Goal: Information Seeking & Learning: Learn about a topic

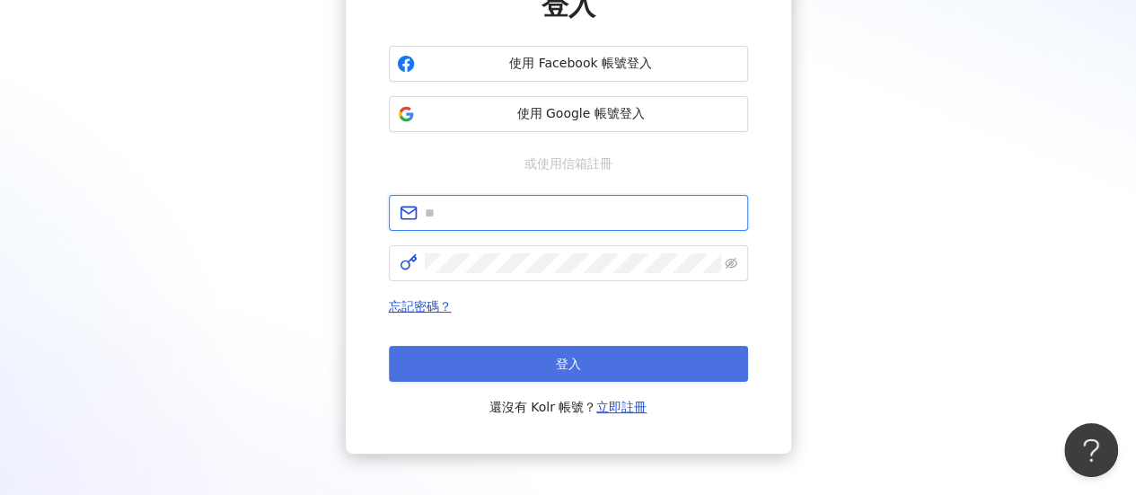
type input "**********"
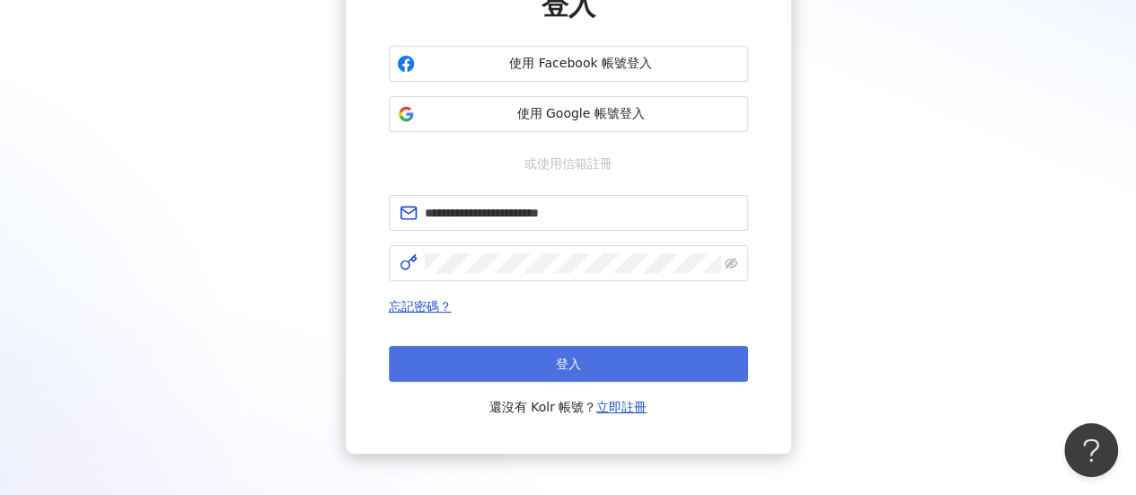
click at [560, 371] on span "登入" at bounding box center [568, 363] width 25 height 14
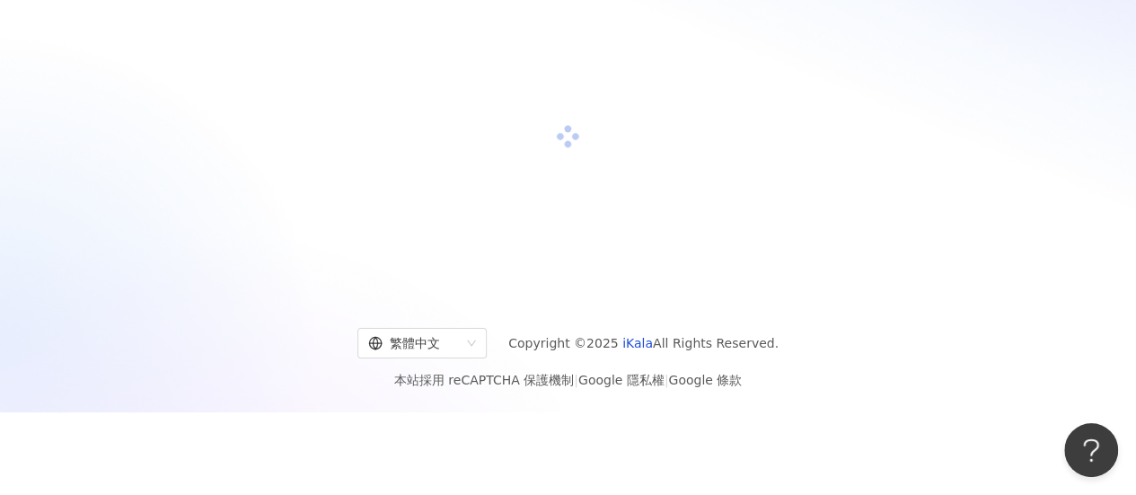
scroll to position [180, 0]
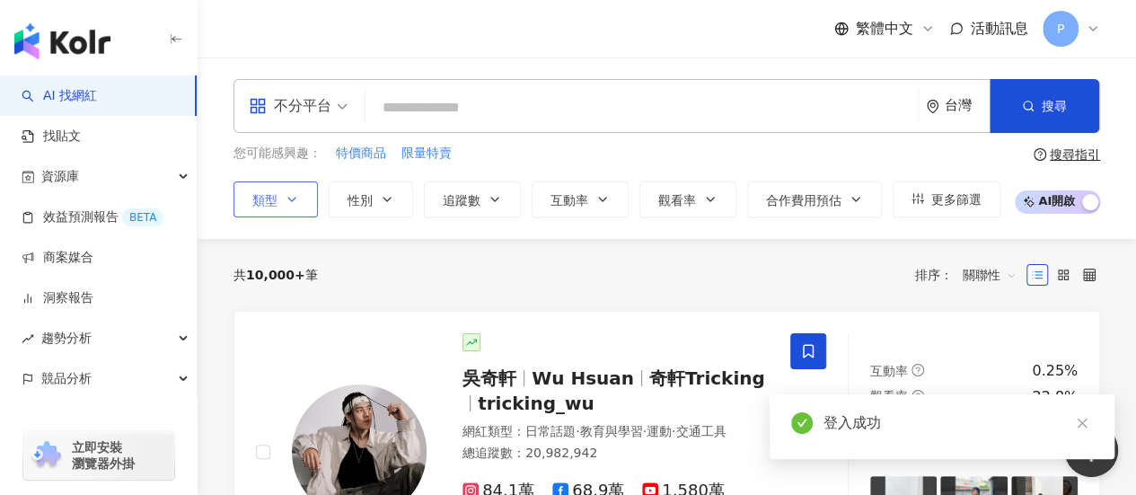
click at [305, 202] on button "類型" at bounding box center [275, 199] width 84 height 36
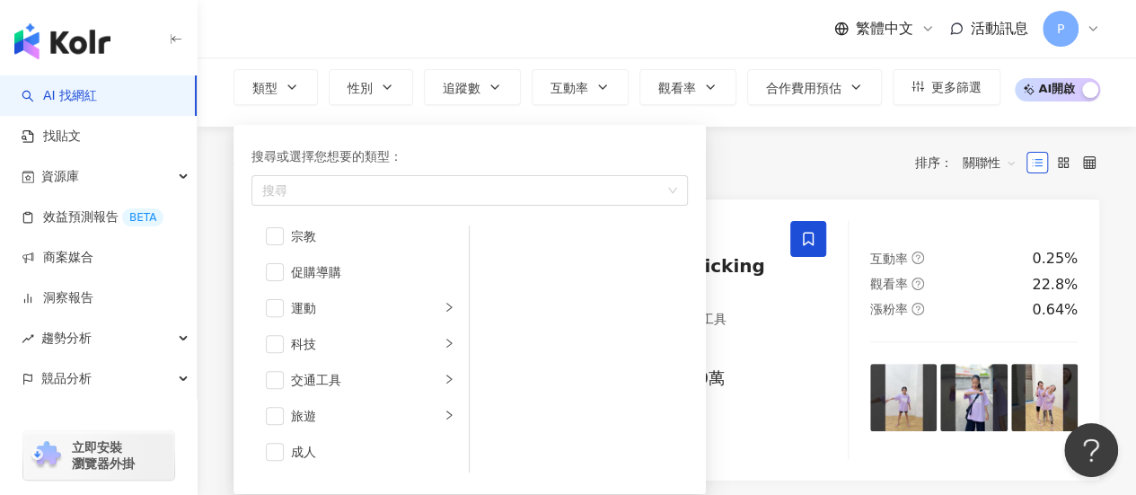
scroll to position [269, 0]
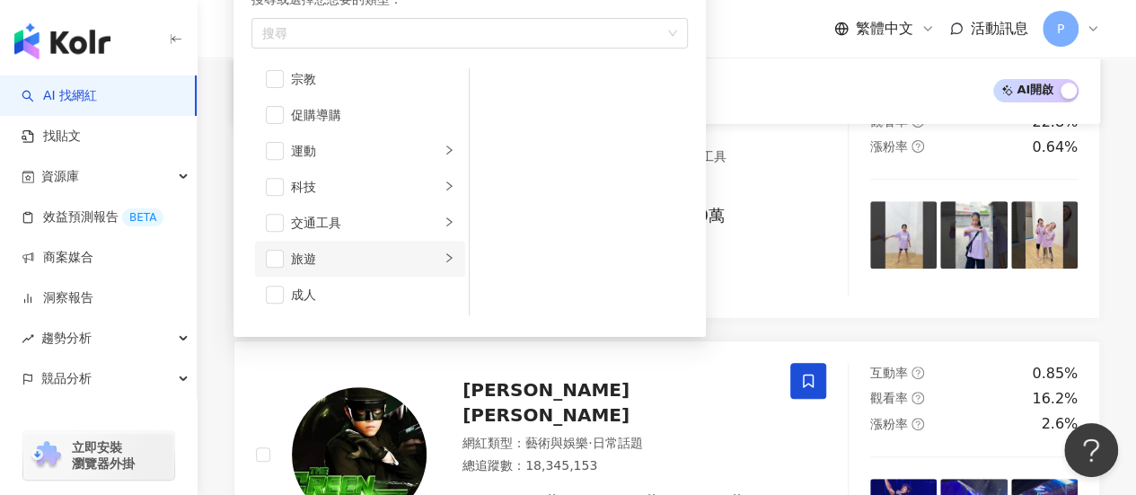
click at [278, 255] on span "button" at bounding box center [275, 259] width 18 height 18
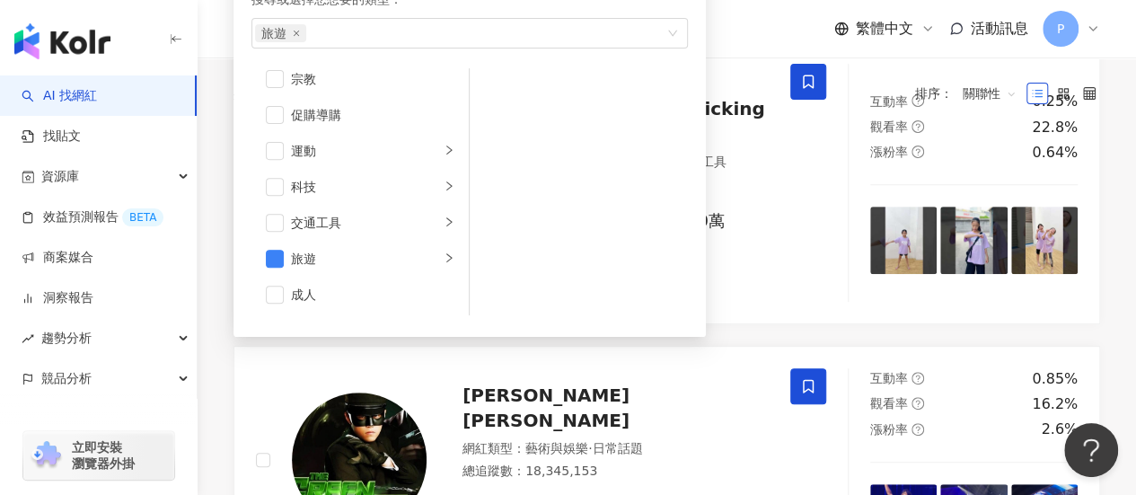
scroll to position [0, 0]
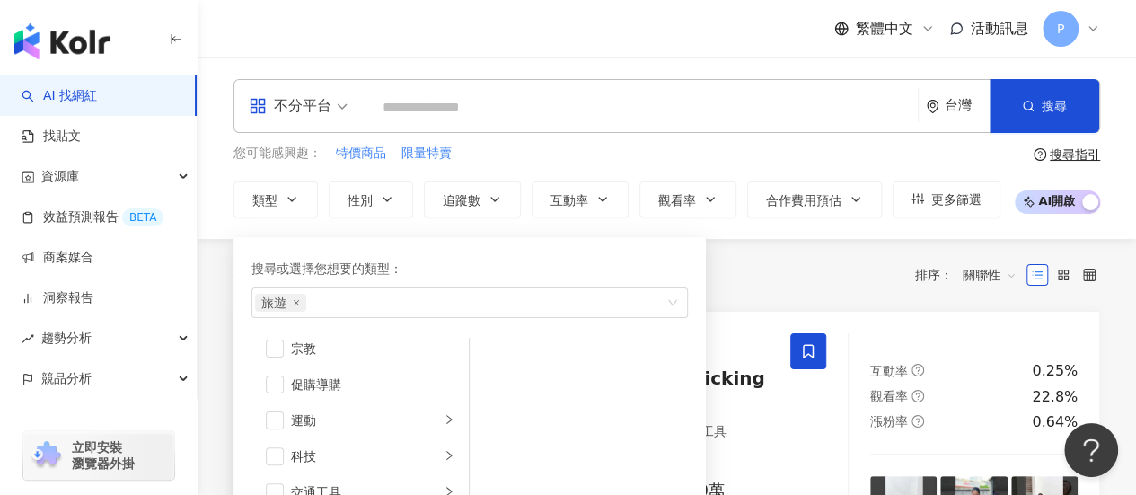
click at [767, 263] on div "共 10,000+ 筆 排序： 關聯性" at bounding box center [666, 274] width 866 height 29
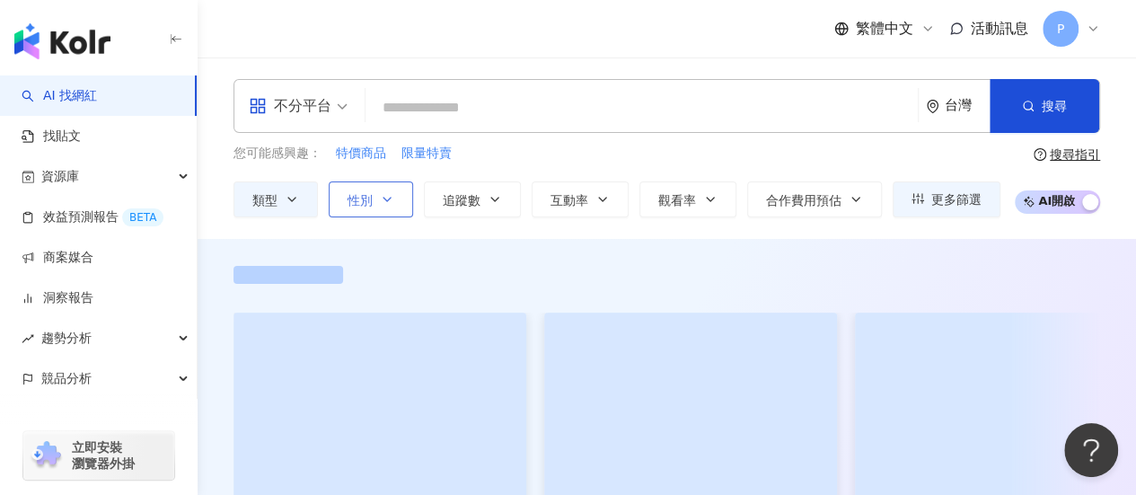
click at [401, 198] on button "性別" at bounding box center [371, 199] width 84 height 36
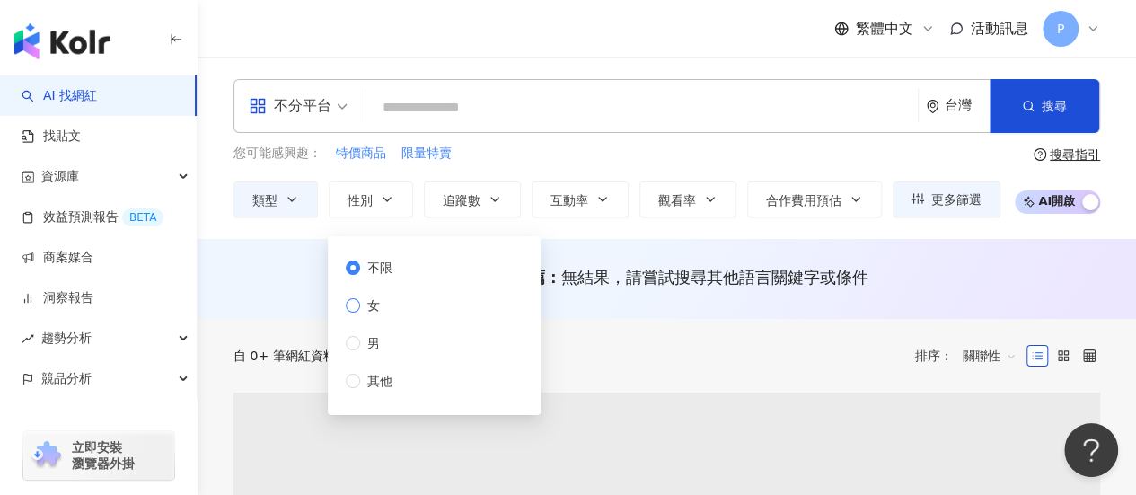
click at [364, 303] on span "女" at bounding box center [373, 305] width 27 height 20
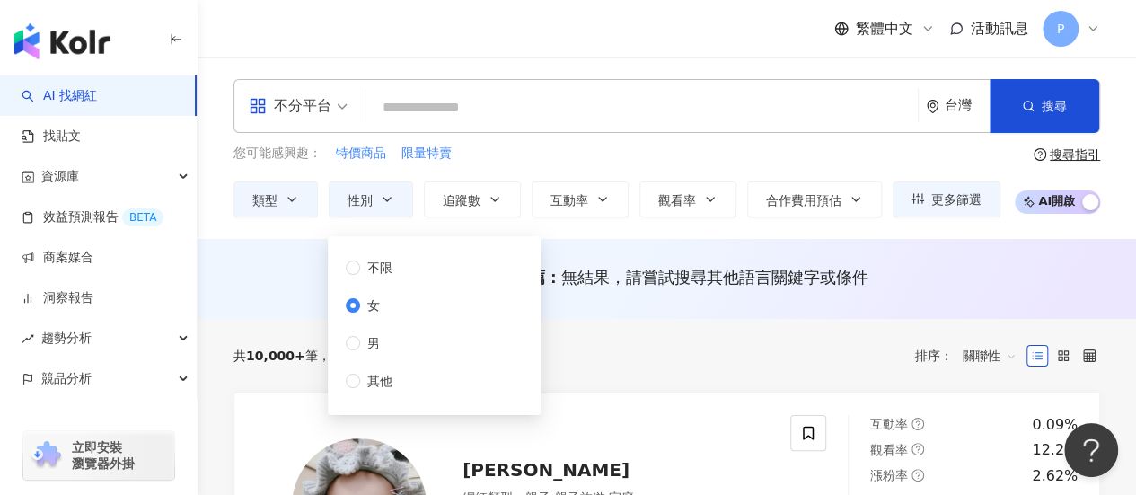
drag, startPoint x: 522, startPoint y: 317, endPoint x: 559, endPoint y: 316, distance: 37.7
click at [522, 317] on div "不限 女 男 其他" at bounding box center [433, 325] width 191 height 157
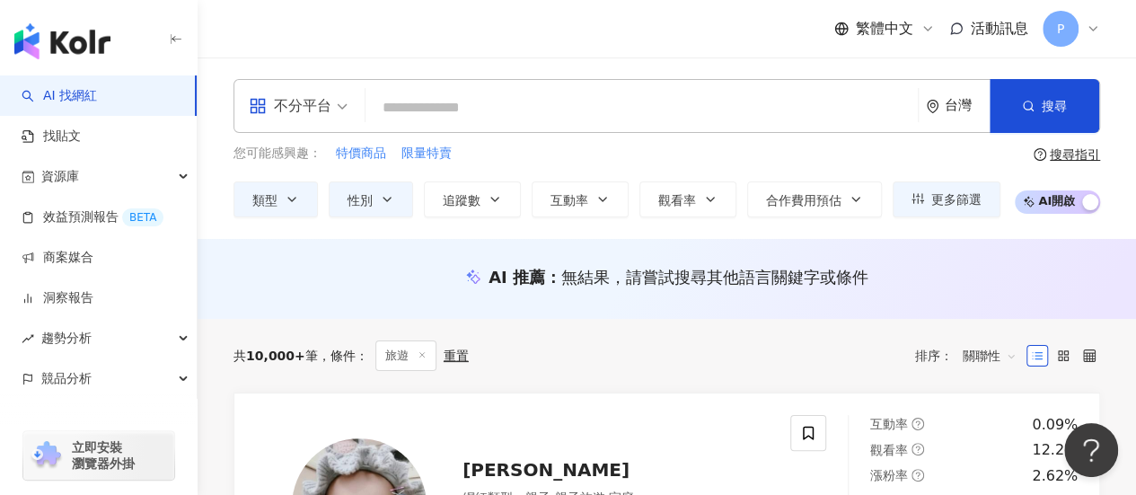
drag, startPoint x: 645, startPoint y: 329, endPoint x: 637, endPoint y: 305, distance: 24.4
click at [645, 329] on div "共 10,000+ 筆 條件 ： 旅遊 重置 排序： 關聯性" at bounding box center [666, 356] width 866 height 74
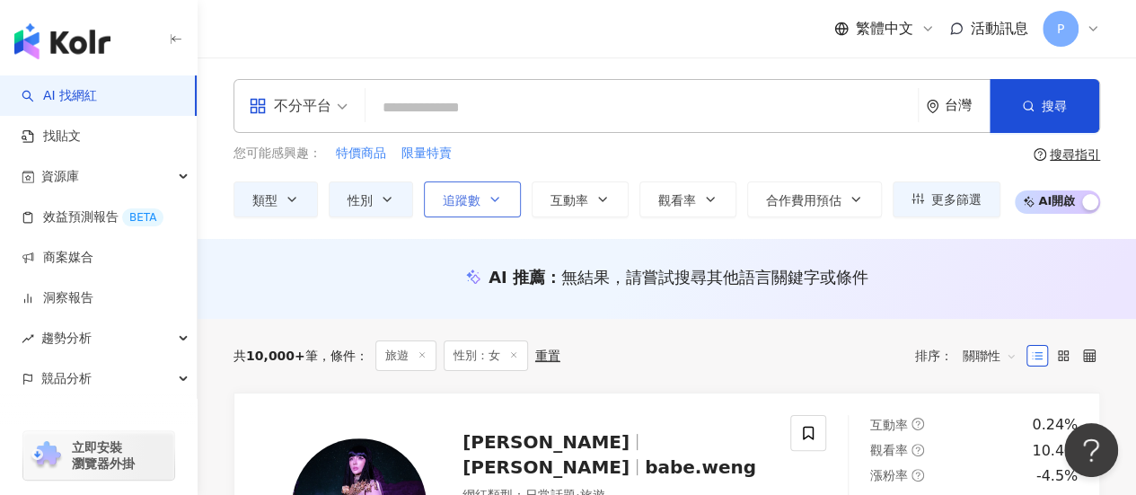
click at [498, 199] on icon "button" at bounding box center [494, 199] width 14 height 14
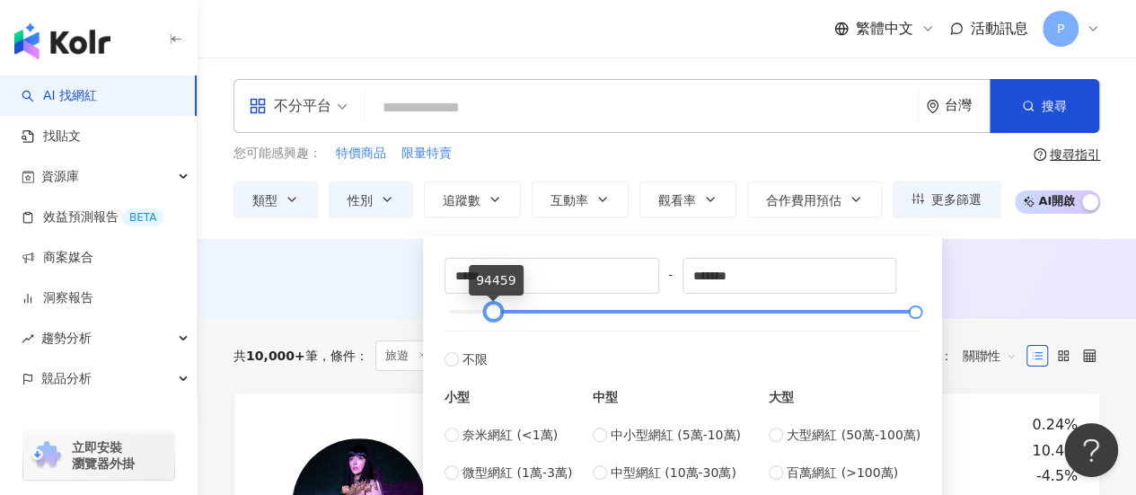
type input "*****"
drag, startPoint x: 452, startPoint y: 311, endPoint x: 494, endPoint y: 320, distance: 43.1
click at [494, 317] on div at bounding box center [492, 312] width 10 height 10
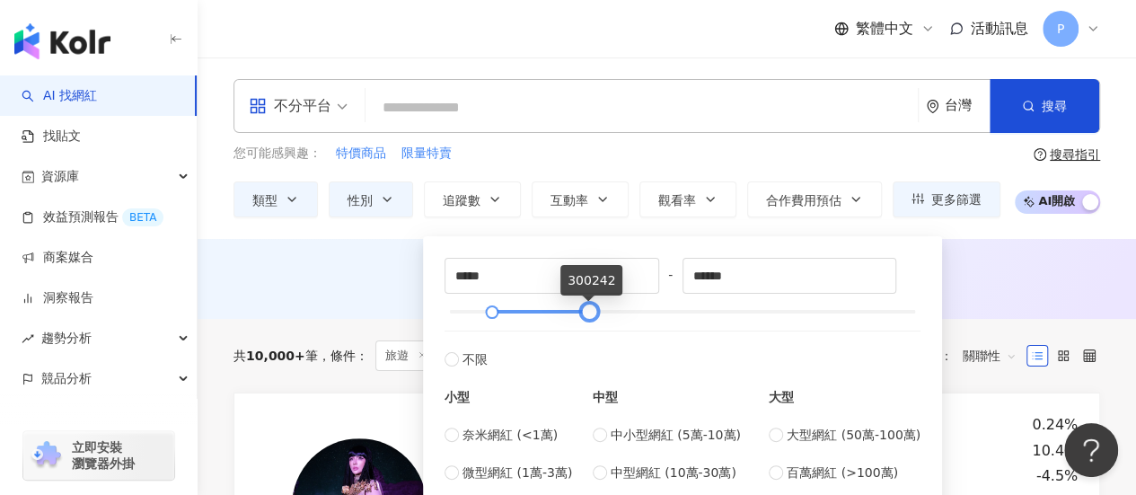
type input "******"
drag, startPoint x: 921, startPoint y: 310, endPoint x: 598, endPoint y: 316, distance: 323.2
click at [597, 316] on div at bounding box center [592, 312] width 10 height 10
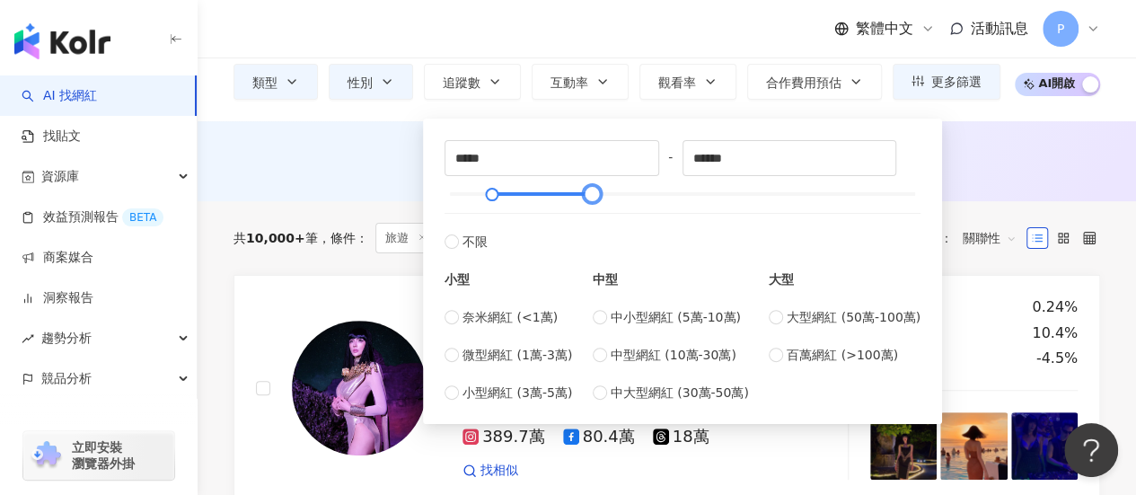
scroll to position [90, 0]
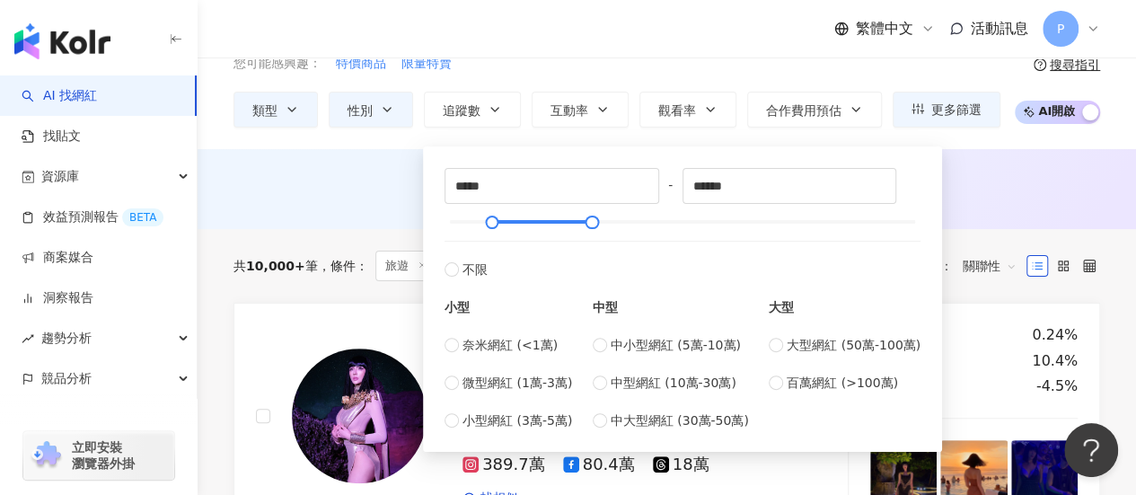
type input "*****"
click at [1031, 220] on div "AI 推薦 ： 無結果，請嘗試搜尋其他語言關鍵字或條件" at bounding box center [666, 189] width 938 height 80
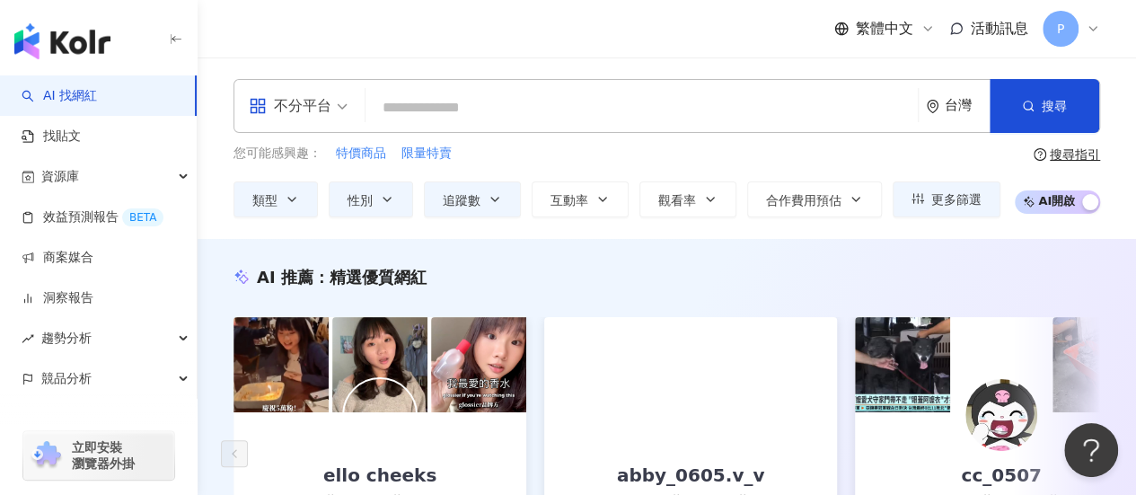
scroll to position [180, 0]
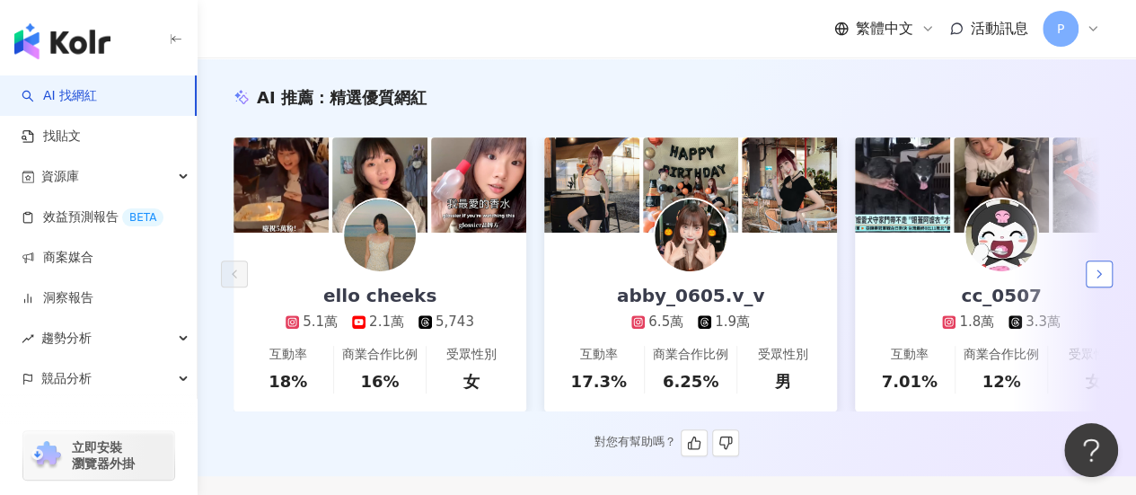
click at [1102, 281] on icon "button" at bounding box center [1099, 274] width 14 height 14
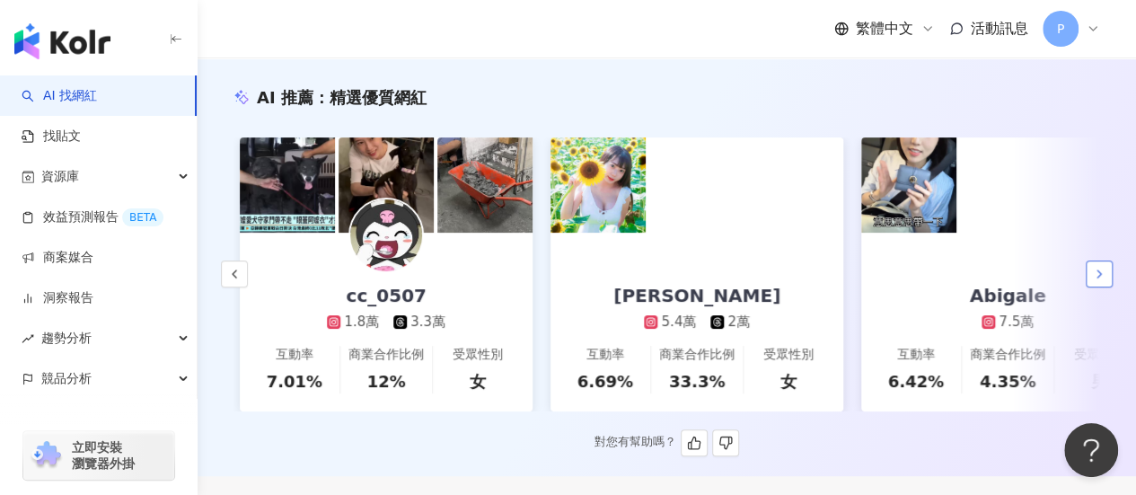
scroll to position [0, 621]
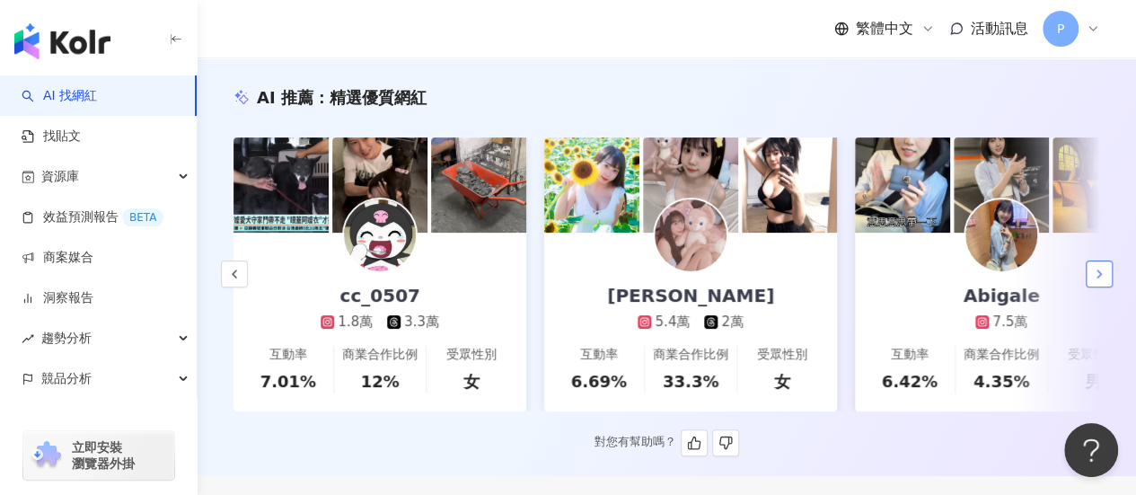
click at [1102, 281] on icon "button" at bounding box center [1099, 274] width 14 height 14
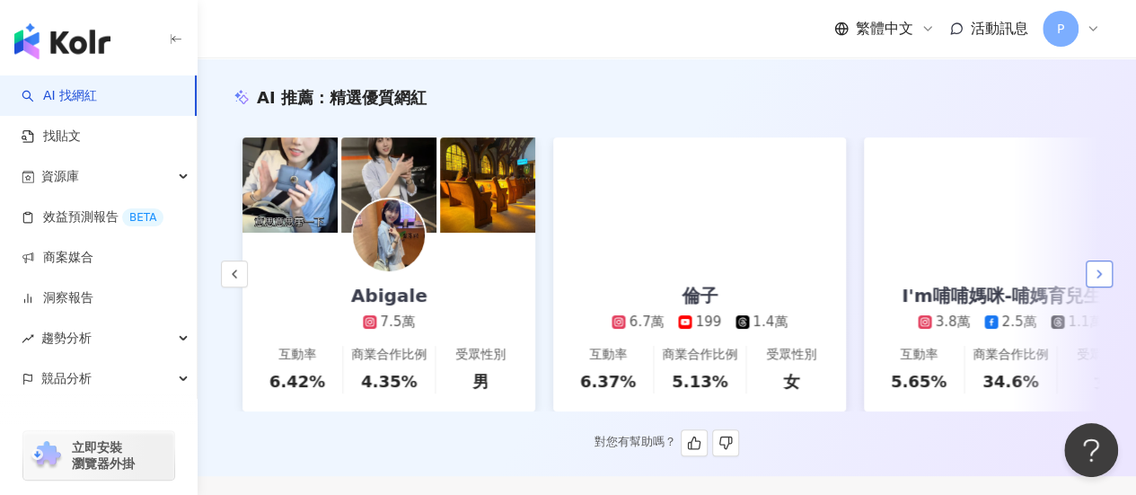
scroll to position [0, 1242]
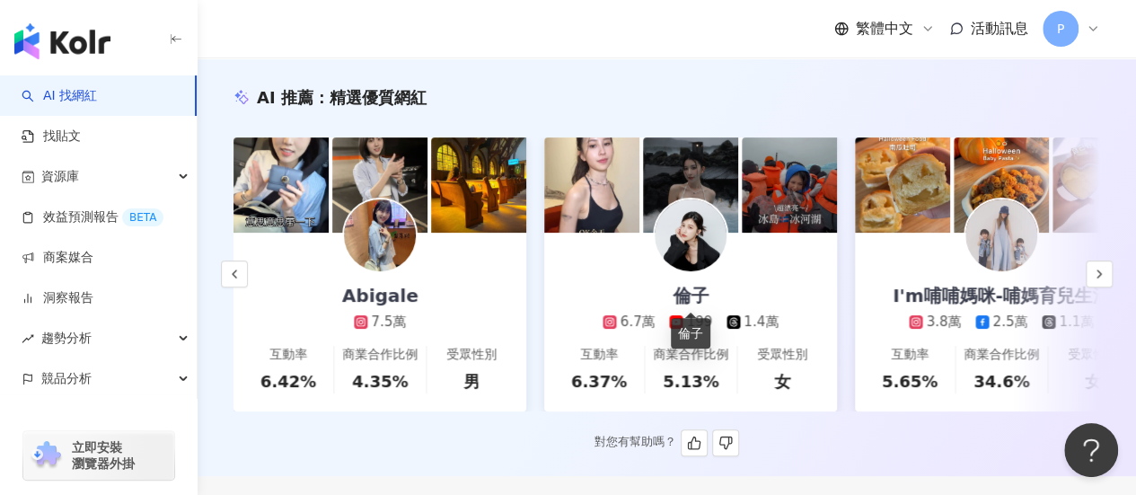
click at [695, 295] on div "倫子" at bounding box center [690, 295] width 72 height 25
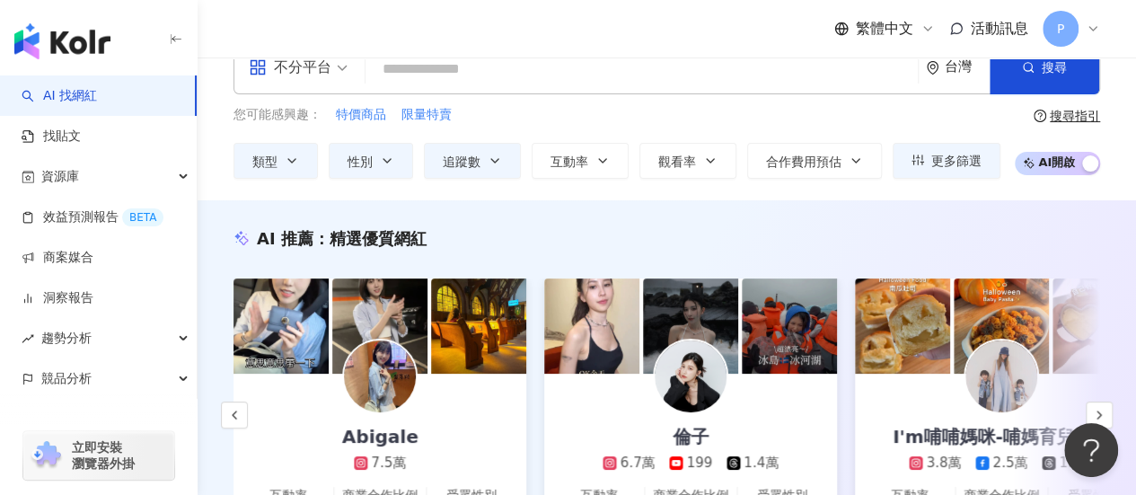
scroll to position [0, 0]
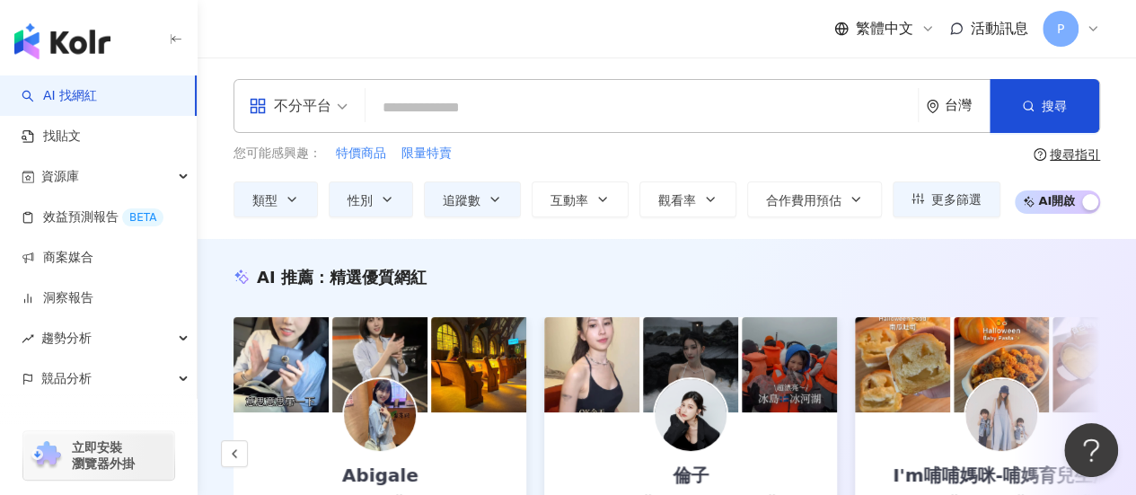
drag, startPoint x: 467, startPoint y: 211, endPoint x: 487, endPoint y: 227, distance: 26.2
click at [467, 211] on button "追蹤數" at bounding box center [472, 199] width 97 height 36
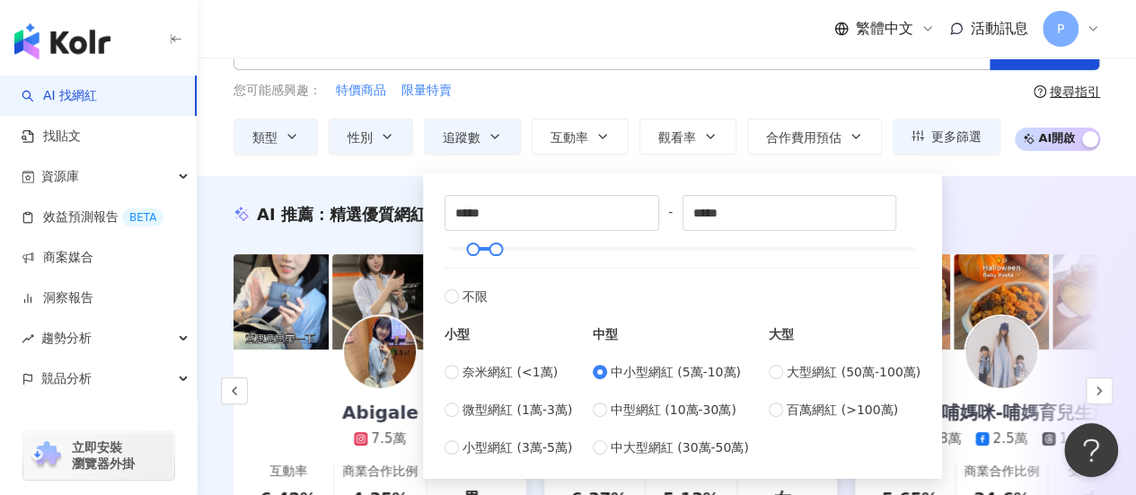
scroll to position [90, 0]
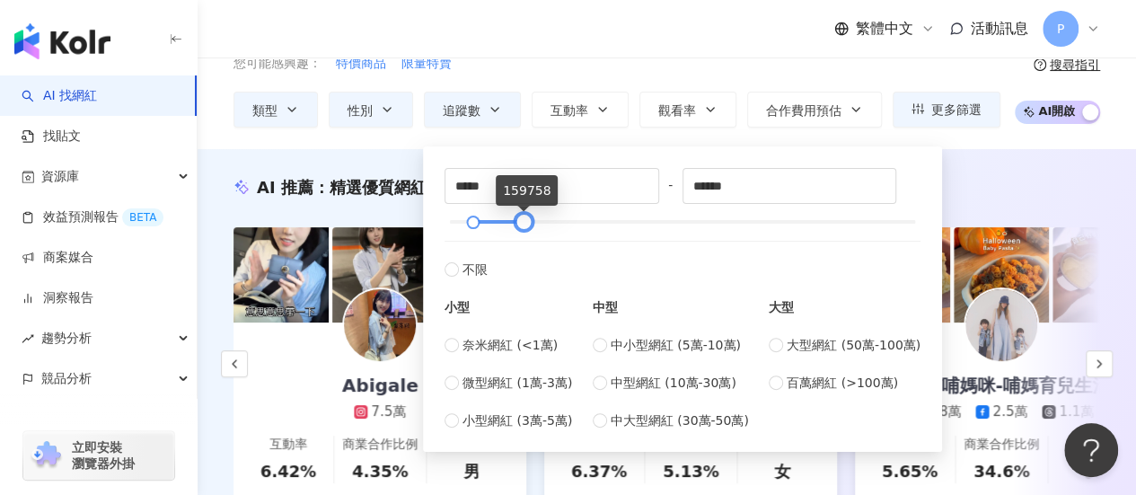
type input "******"
drag, startPoint x: 501, startPoint y: 221, endPoint x: 528, endPoint y: 227, distance: 27.7
click at [528, 227] on div at bounding box center [523, 222] width 10 height 10
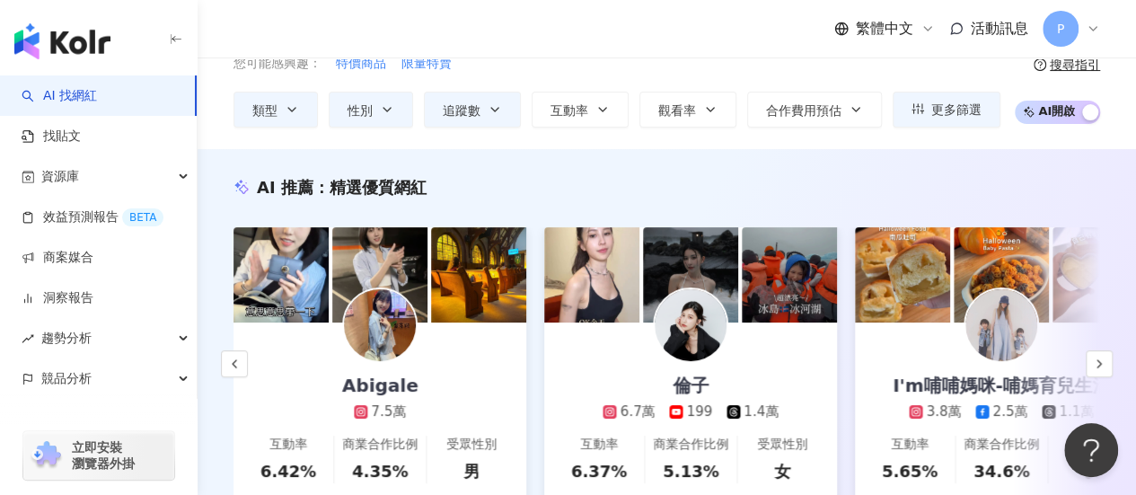
click at [970, 197] on div "AI 推薦 ： 精選優質網紅" at bounding box center [666, 187] width 866 height 22
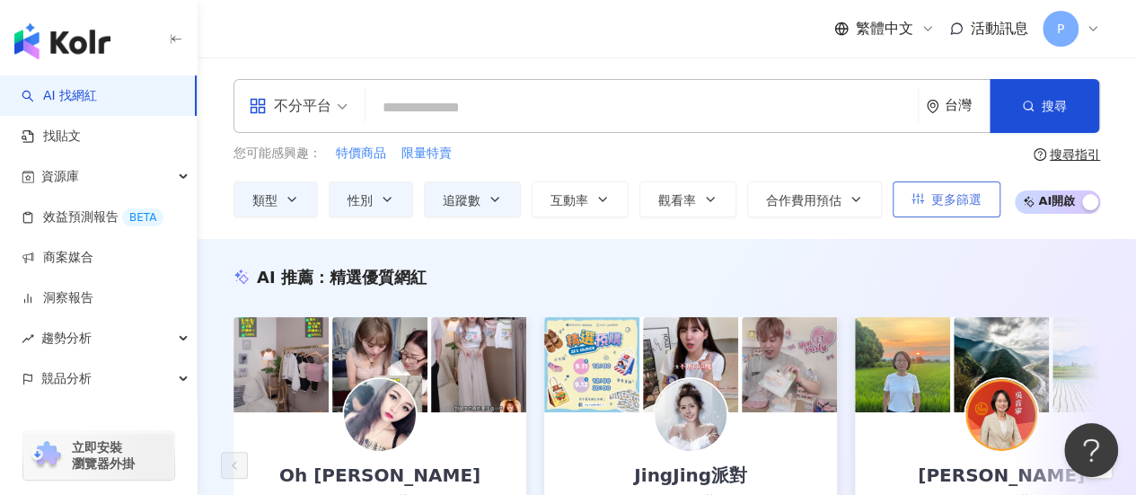
click at [993, 206] on button "更多篩選" at bounding box center [946, 199] width 108 height 36
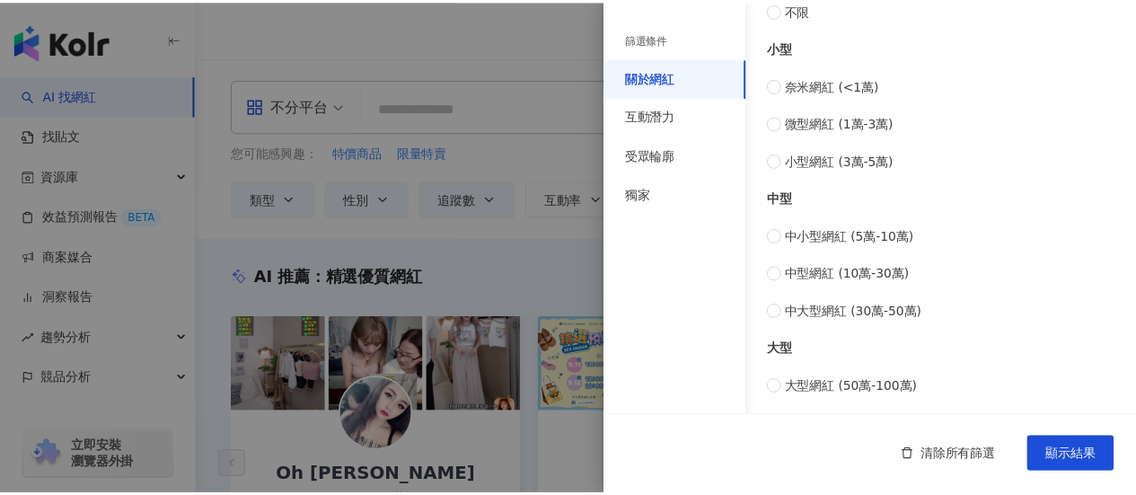
scroll to position [857, 0]
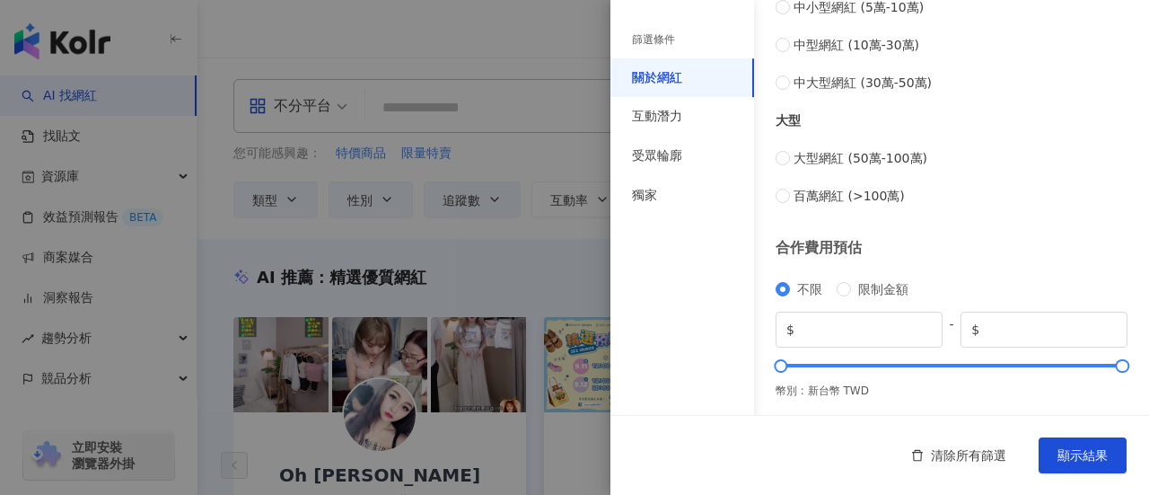
click at [566, 267] on div at bounding box center [574, 247] width 1149 height 495
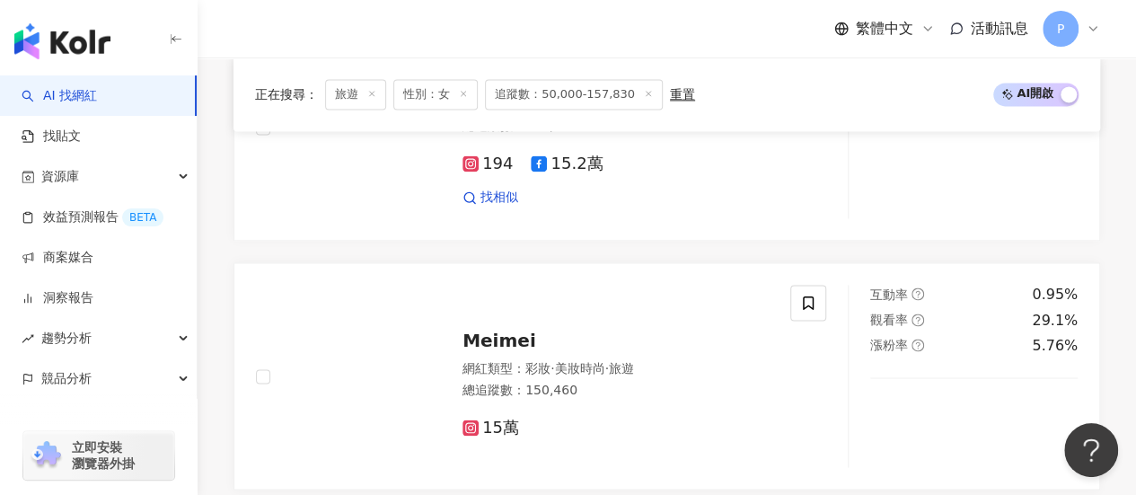
scroll to position [1346, 0]
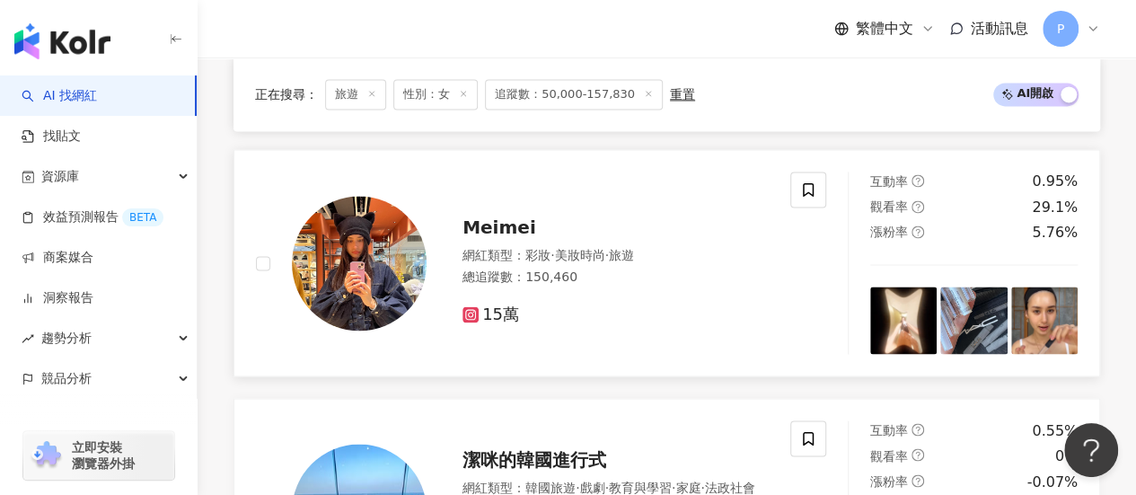
click at [554, 262] on span "·" at bounding box center [552, 255] width 4 height 14
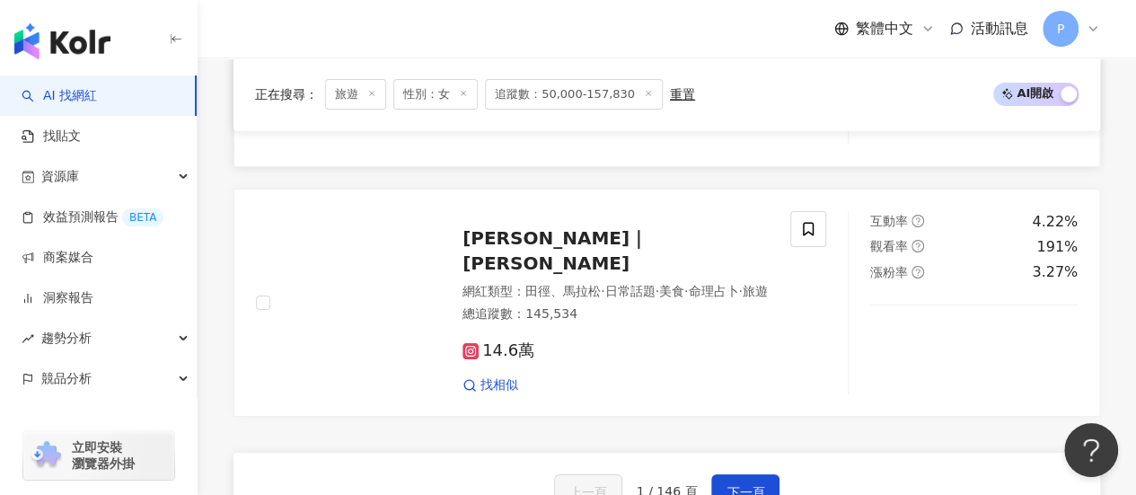
scroll to position [3321, 0]
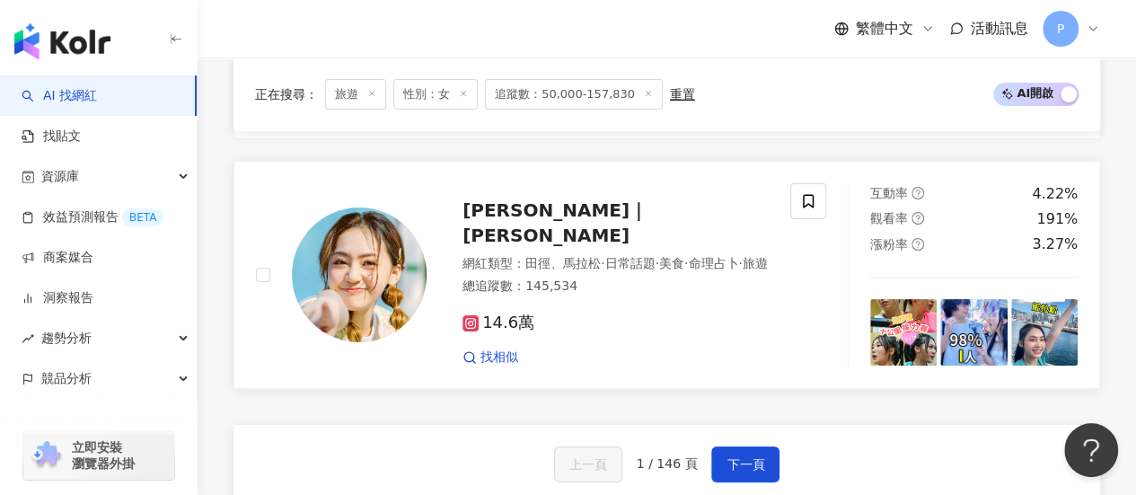
click at [533, 221] on span "[PERSON_NAME]｜[PERSON_NAME]" at bounding box center [554, 222] width 185 height 47
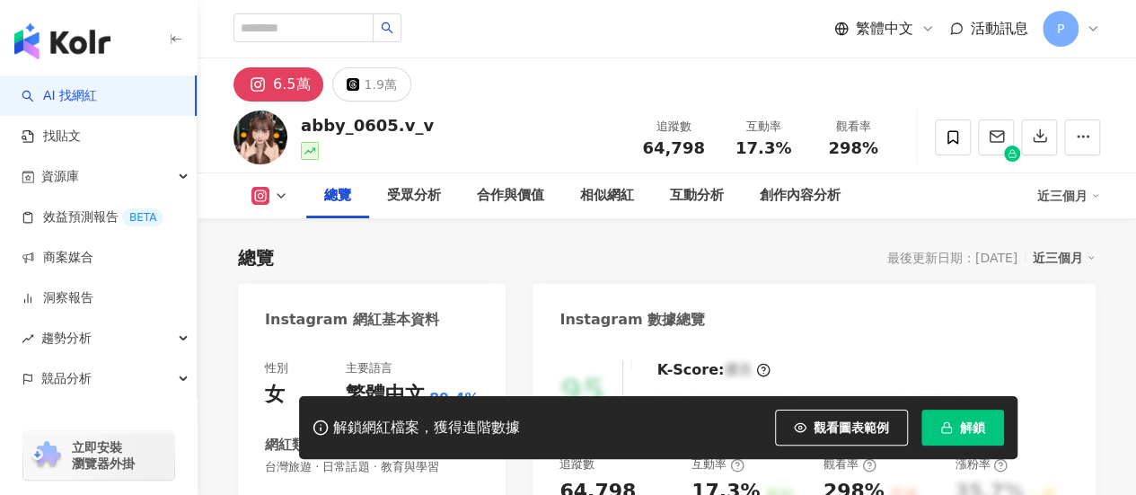
scroll to position [359, 0]
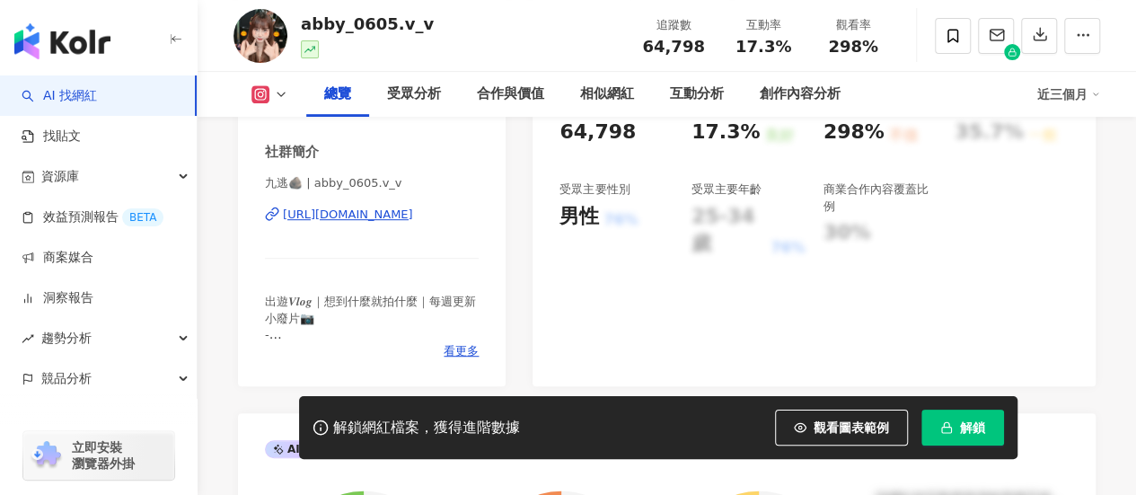
click at [355, 220] on div "https://www.instagram.com/abby_0605.v_v/" at bounding box center [348, 214] width 130 height 16
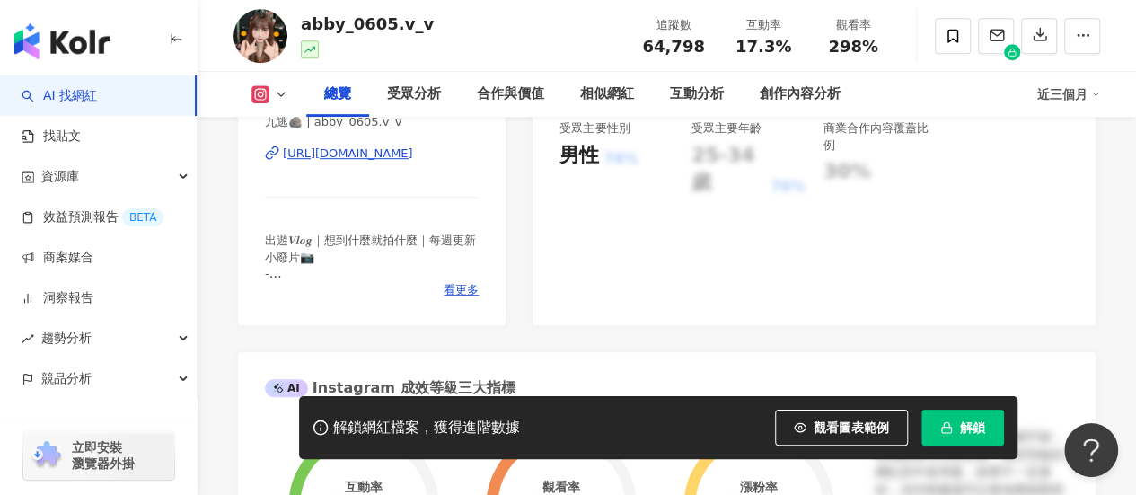
scroll to position [449, 0]
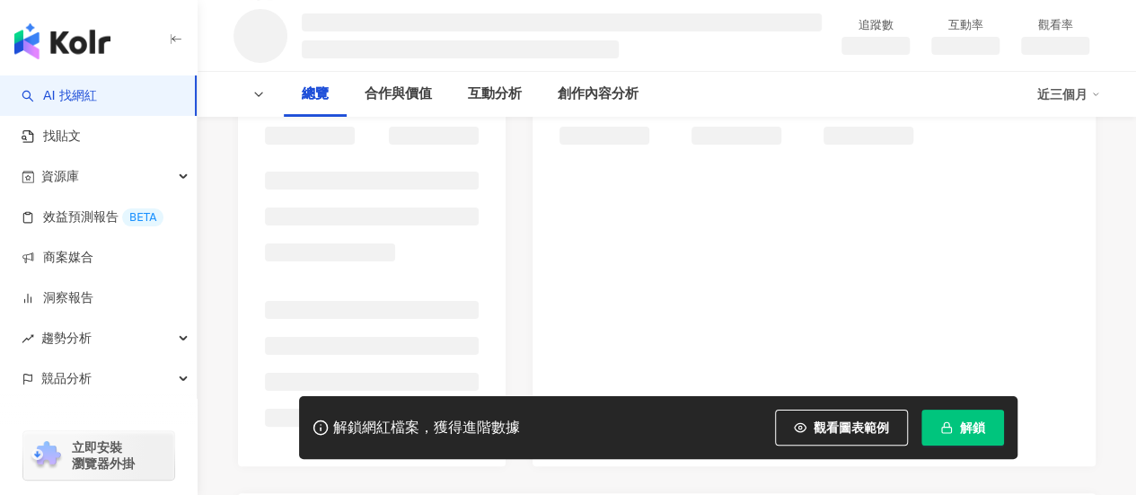
scroll to position [269, 0]
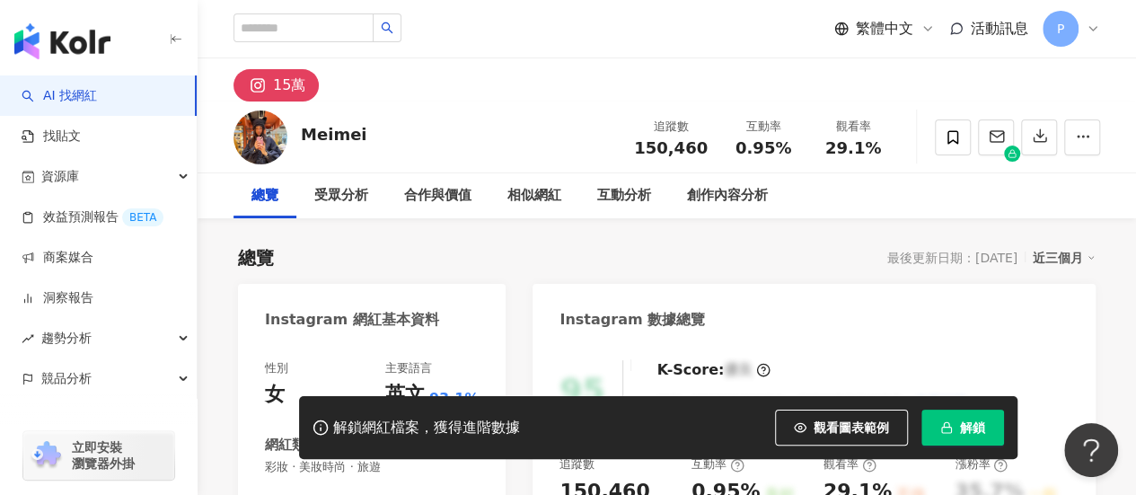
scroll to position [180, 0]
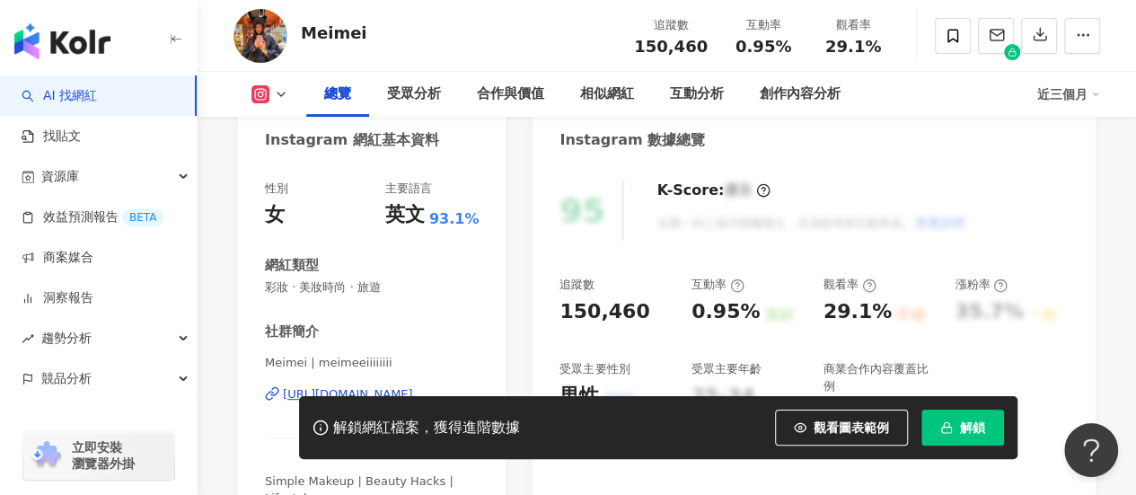
click at [390, 386] on div "[URL][DOMAIN_NAME]" at bounding box center [348, 394] width 130 height 16
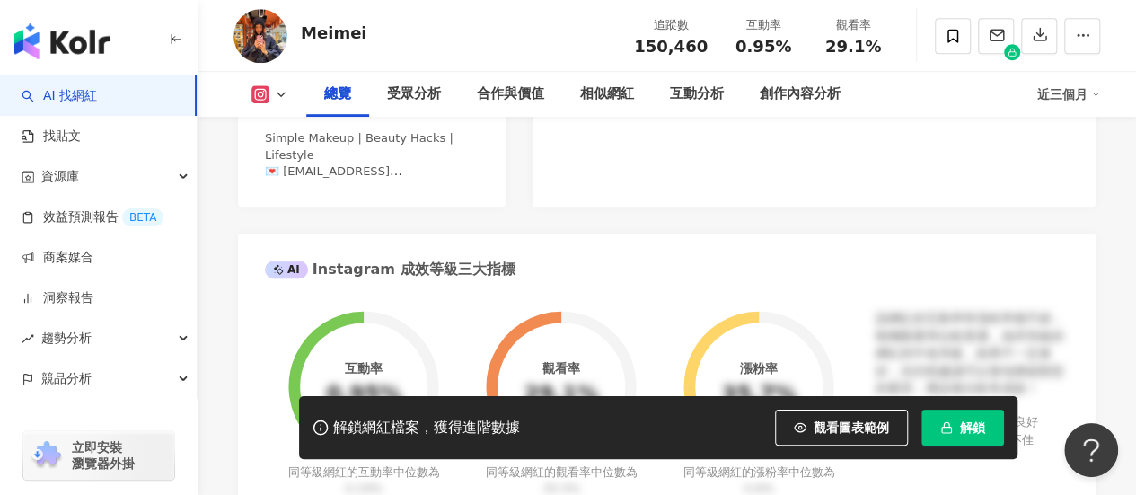
scroll to position [539, 0]
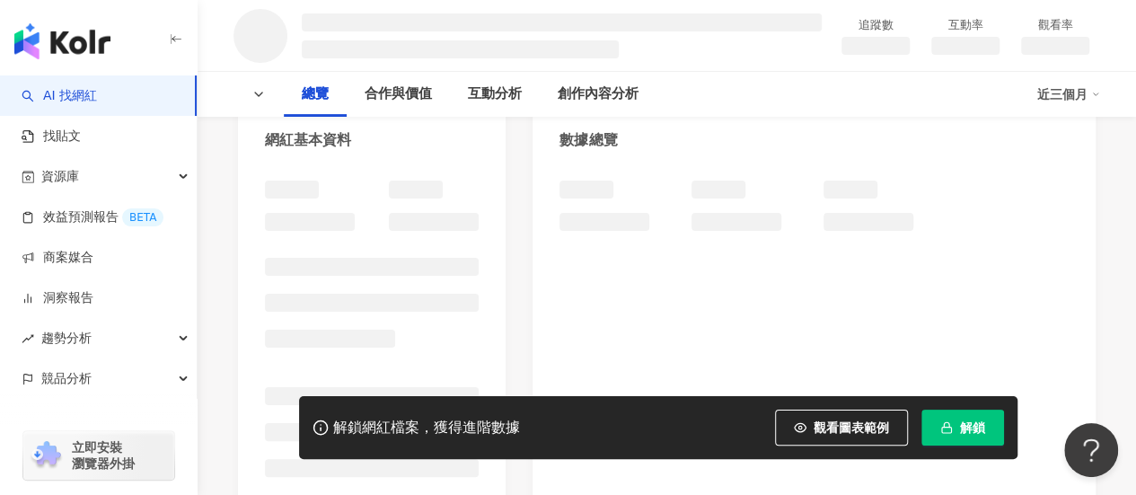
scroll to position [359, 0]
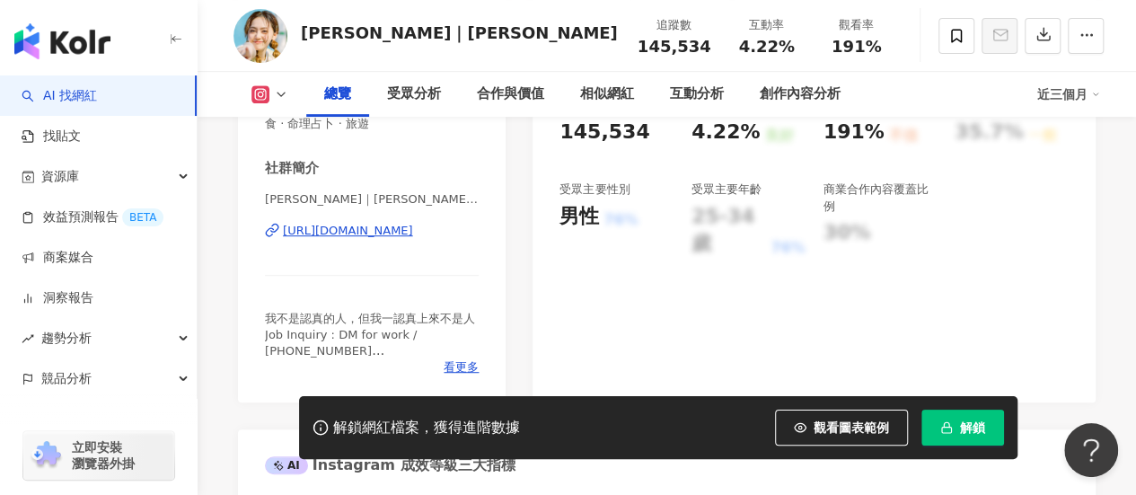
click at [353, 234] on div "[URL][DOMAIN_NAME]" at bounding box center [348, 231] width 130 height 16
